Goal: Task Accomplishment & Management: Use online tool/utility

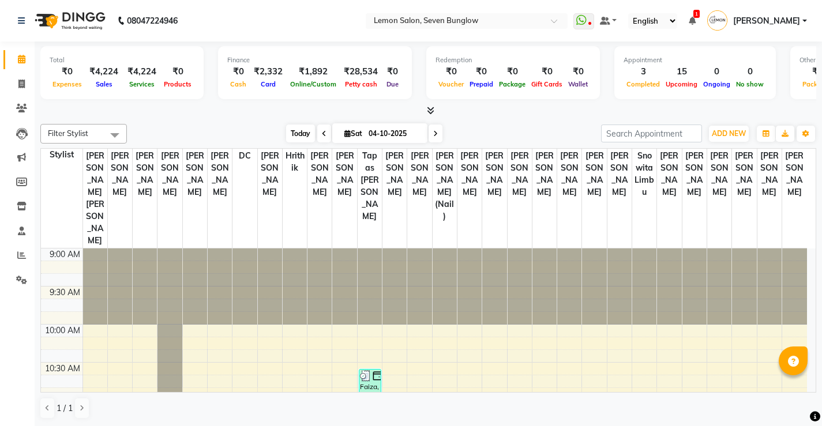
click at [295, 137] on span "Today" at bounding box center [300, 134] width 29 height 18
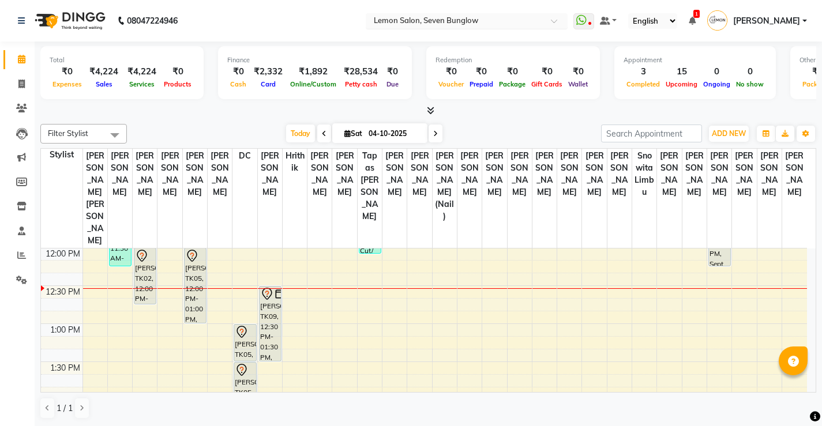
click at [428, 25] on input "text" at bounding box center [455, 22] width 167 height 12
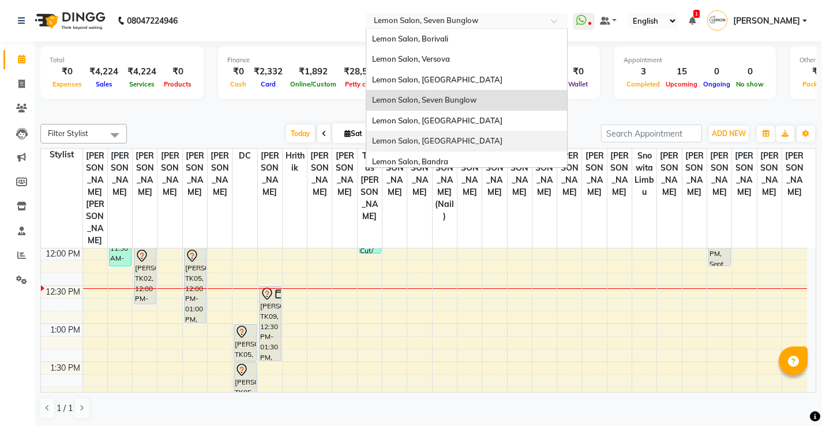
click at [470, 143] on div "Lemon Salon, [GEOGRAPHIC_DATA]" at bounding box center [466, 141] width 201 height 21
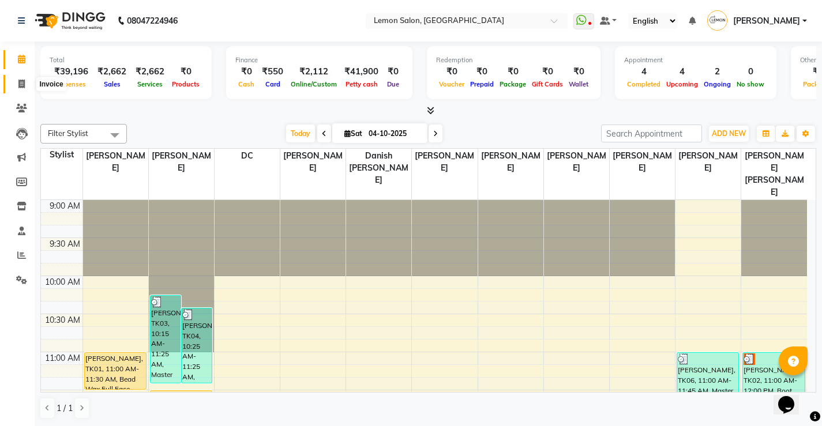
click at [23, 85] on icon at bounding box center [21, 84] width 6 height 9
select select "569"
select select "service"
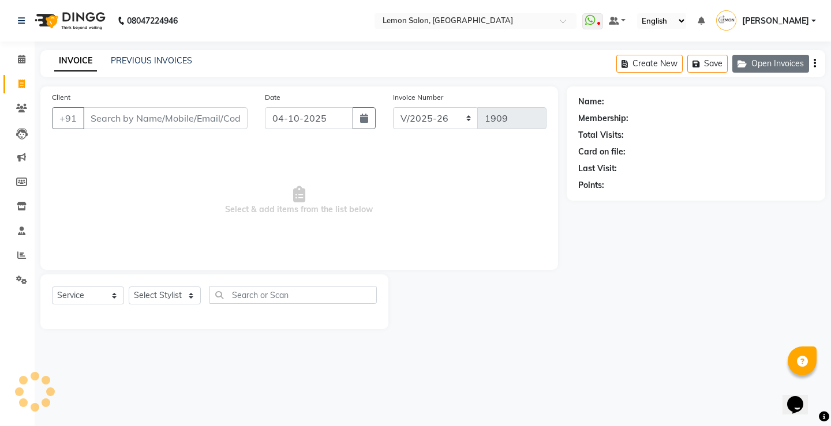
click at [775, 59] on button "Open Invoices" at bounding box center [770, 64] width 77 height 18
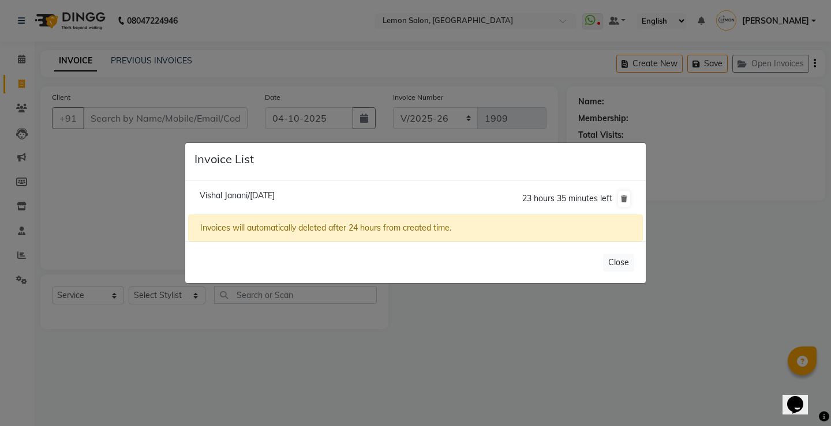
click at [275, 196] on span "Vishal Janani/04 October 2025" at bounding box center [237, 195] width 75 height 10
type input "9022310398"
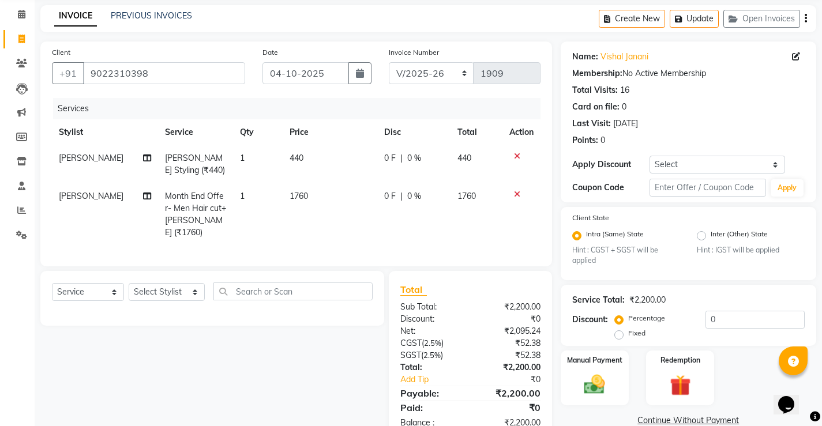
scroll to position [85, 0]
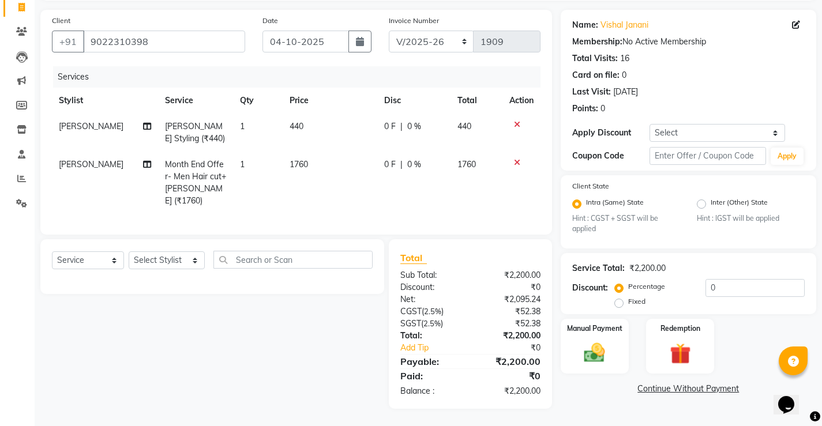
click at [294, 159] on span "1760" at bounding box center [299, 164] width 18 height 10
select select "60413"
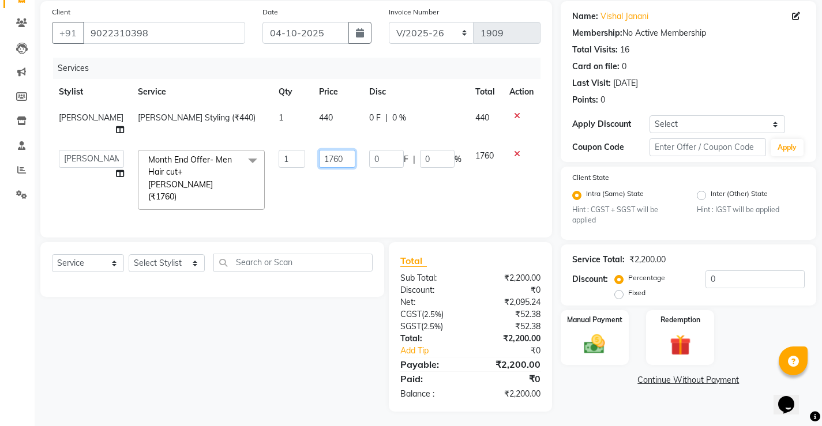
click at [319, 168] on input "1760" at bounding box center [337, 159] width 36 height 18
type input "2200"
click at [278, 354] on div "Select Service Product Membership Package Voucher Prepaid Gift Card Select Styl…" at bounding box center [208, 327] width 353 height 170
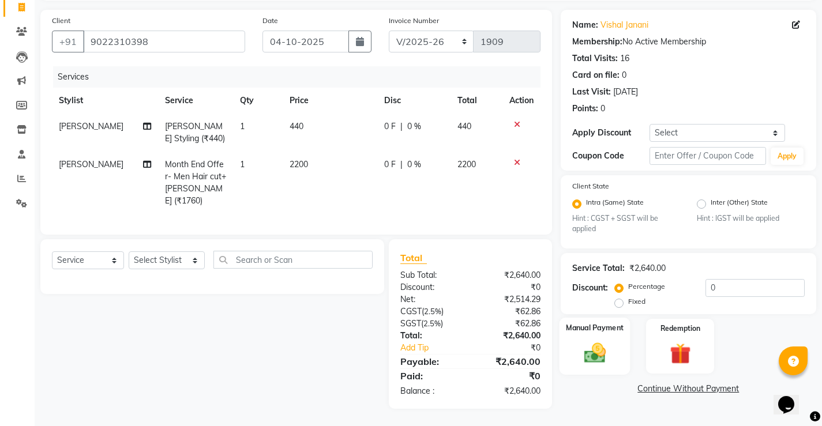
click at [564, 344] on div "Manual Payment" at bounding box center [594, 346] width 71 height 57
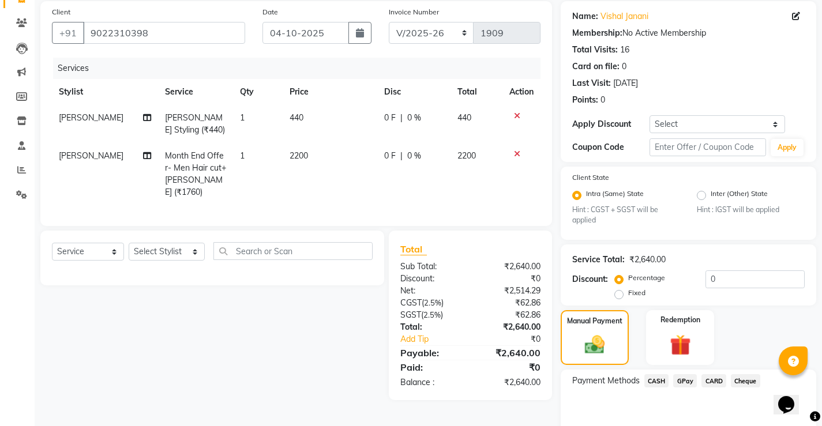
click at [717, 382] on span "CARD" at bounding box center [714, 381] width 25 height 13
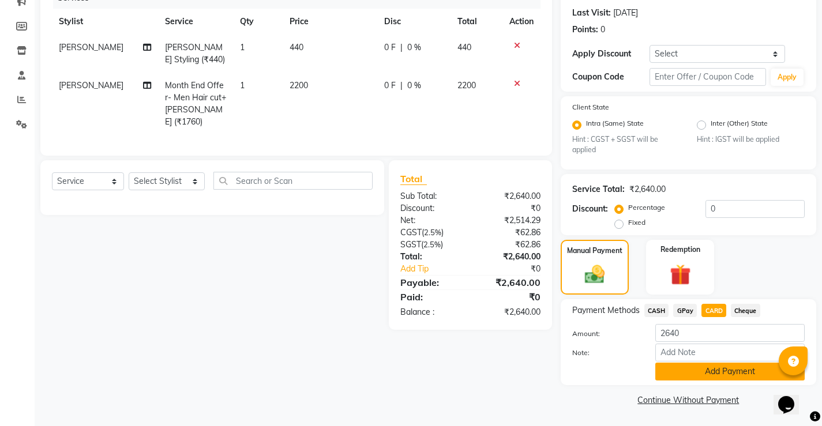
click at [692, 369] on button "Add Payment" at bounding box center [730, 372] width 149 height 18
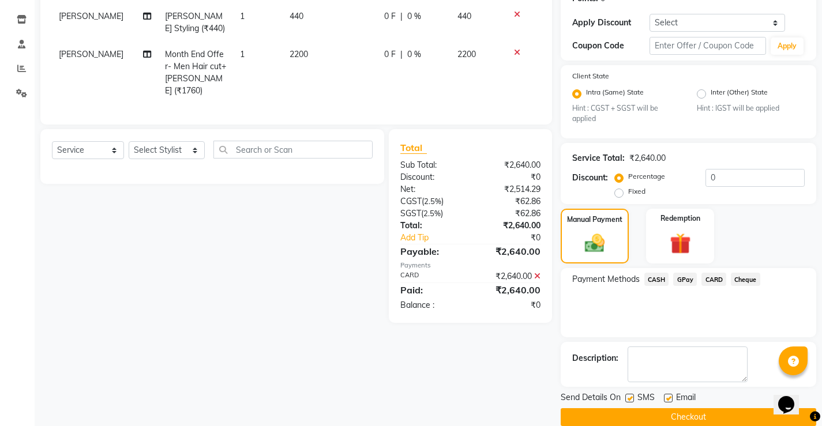
scroll to position [204, 0]
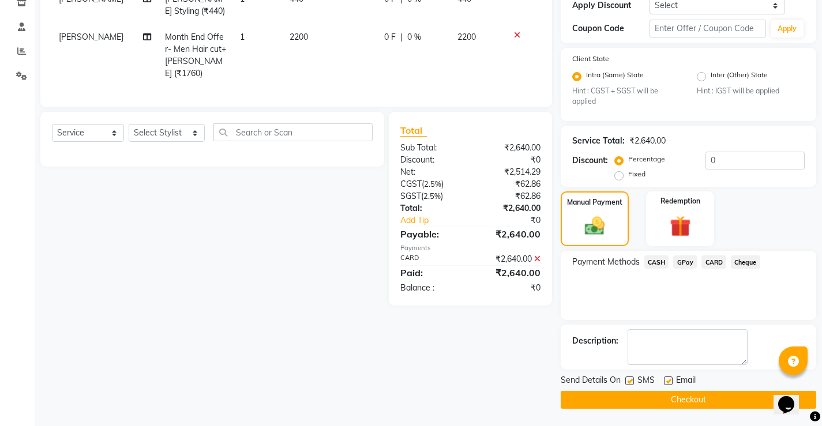
click at [674, 397] on button "Checkout" at bounding box center [689, 400] width 256 height 18
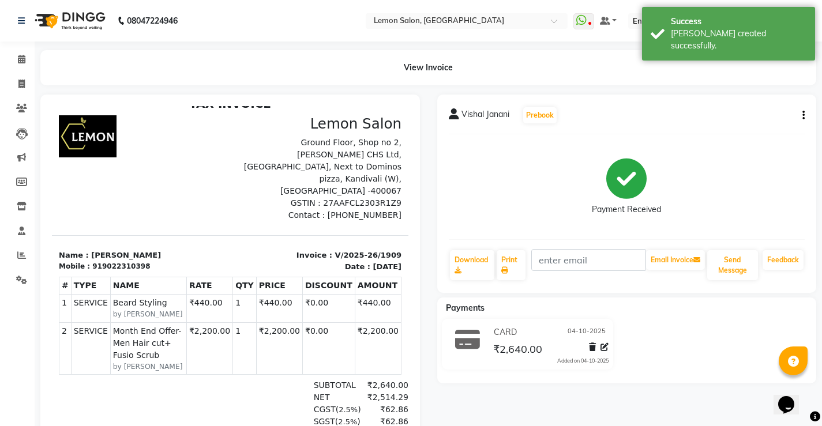
scroll to position [21, 0]
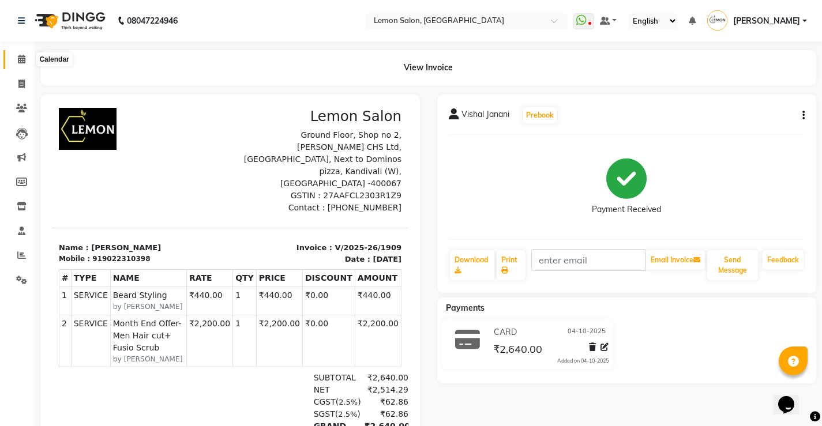
click at [20, 62] on icon at bounding box center [22, 59] width 8 height 9
